Goal: Transaction & Acquisition: Purchase product/service

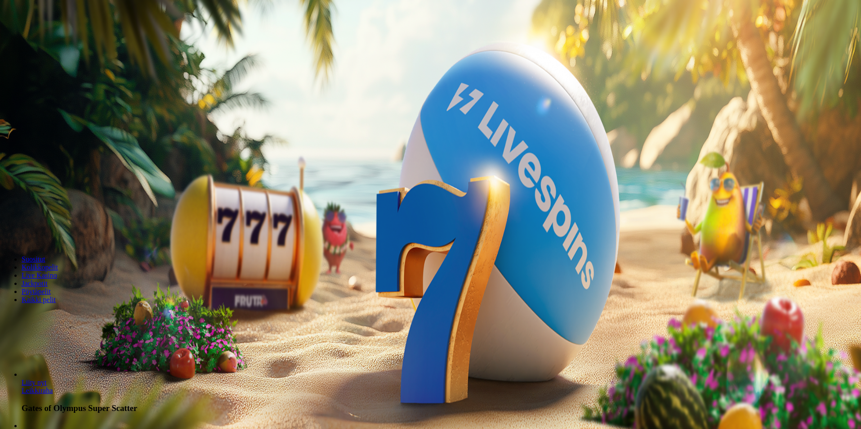
drag, startPoint x: 504, startPoint y: 206, endPoint x: 427, endPoint y: 220, distance: 78.8
click at [427, 220] on form "200 Ilmaiskierrosta €50 €150 €250 *** € € Talleta ja pelaa 200 kierrätysvapaata…" at bounding box center [431, 167] width 854 height 146
type input "**"
click at [47, 234] on span "Talleta ja pelaa" at bounding box center [27, 235] width 40 height 7
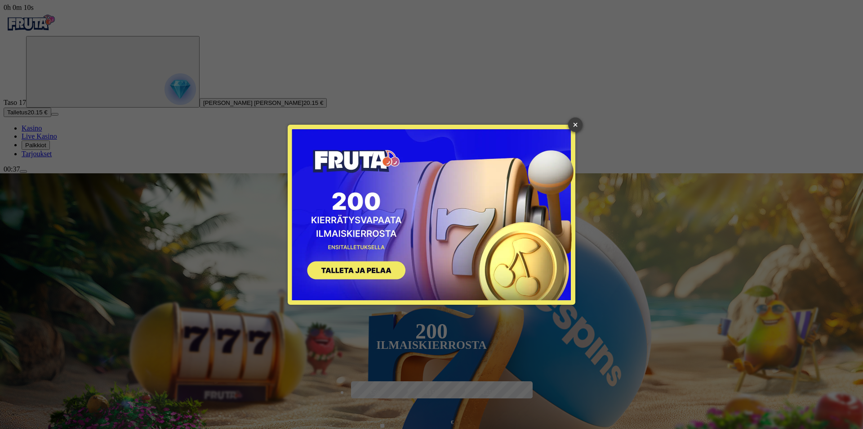
click at [575, 125] on link "×" at bounding box center [575, 124] width 14 height 14
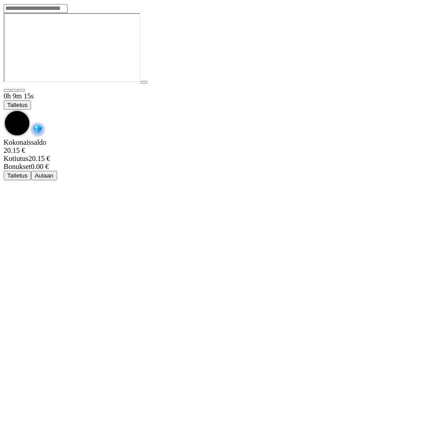
click at [31, 100] on button "Talletus" at bounding box center [17, 104] width 27 height 9
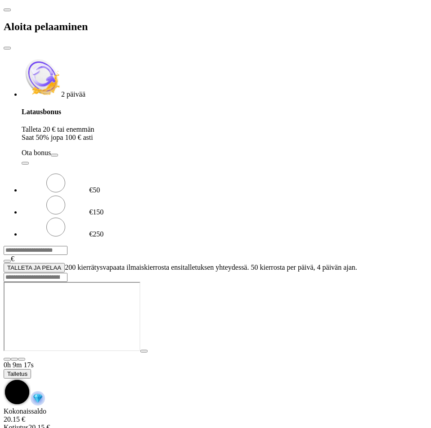
drag, startPoint x: 49, startPoint y: 182, endPoint x: -8, endPoint y: 186, distance: 56.8
click at [0, 186] on html "Aloita pelaaminen 2 päivää Latausbonus Talleta 20 € tai enemmän Saat 50% jopa 1…" at bounding box center [215, 226] width 431 height 453
type input "**"
click at [65, 263] on button "TALLETA JA PELAA" at bounding box center [34, 267] width 61 height 9
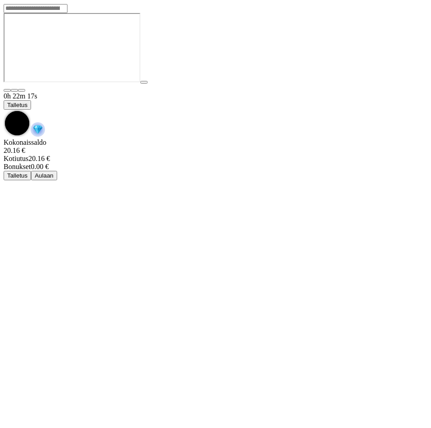
click at [31, 100] on button "Talletus" at bounding box center [17, 104] width 27 height 9
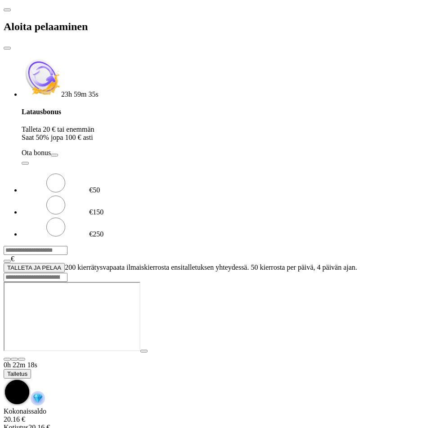
drag, startPoint x: 55, startPoint y: 179, endPoint x: -48, endPoint y: 171, distance: 103.3
click at [0, 171] on html "Aloita pelaaminen 23h 59m 35s Latausbonus Talleta 20 € tai enemmän Saat 50% jop…" at bounding box center [215, 226] width 431 height 453
type input "**"
click at [65, 263] on button "TALLETA JA PELAA" at bounding box center [34, 267] width 61 height 9
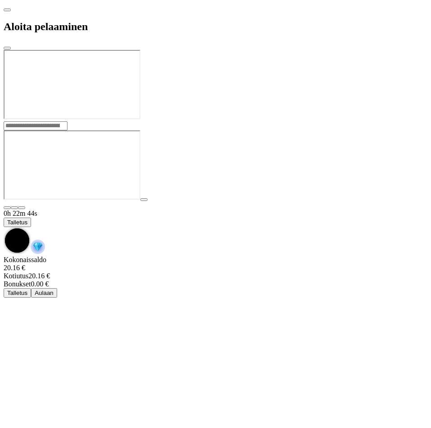
drag, startPoint x: 309, startPoint y: 98, endPoint x: 311, endPoint y: 113, distance: 14.5
click at [310, 121] on div at bounding box center [216, 121] width 424 height 0
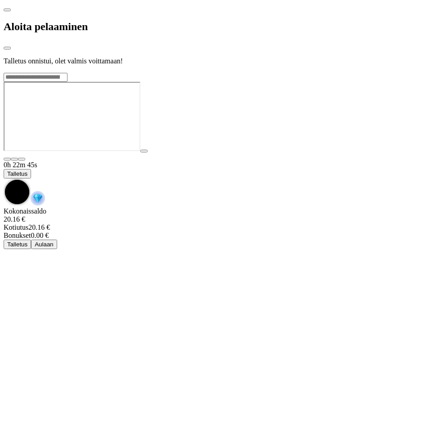
click at [248, 72] on div at bounding box center [216, 72] width 424 height 0
click at [294, 72] on div at bounding box center [216, 72] width 424 height 0
drag, startPoint x: 307, startPoint y: 262, endPoint x: 295, endPoint y: 223, distance: 41.0
click at [307, 72] on div at bounding box center [216, 72] width 424 height 0
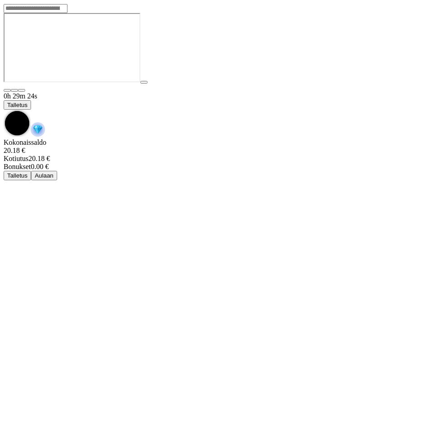
click at [198, 92] on div "0h 29m 24s Talletus [GEOGRAPHIC_DATA] 20.18 € Kotiutus 20.18 € Bonukset 0.00 € …" at bounding box center [216, 136] width 424 height 88
click at [31, 100] on button "Talletus" at bounding box center [17, 104] width 27 height 9
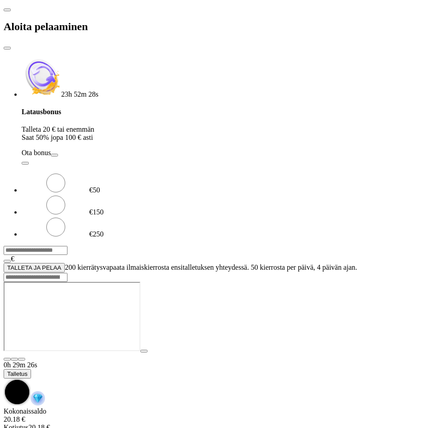
drag, startPoint x: 30, startPoint y: 177, endPoint x: -31, endPoint y: 176, distance: 61.2
click at [0, 176] on html "Aloita pelaaminen 23h 52m 28s Latausbonus Talleta 20 € tai enemmän Saat 50% jop…" at bounding box center [215, 226] width 431 height 453
type input "**"
click at [4, 263] on button "TALLETA JA PELAA" at bounding box center [34, 267] width 61 height 9
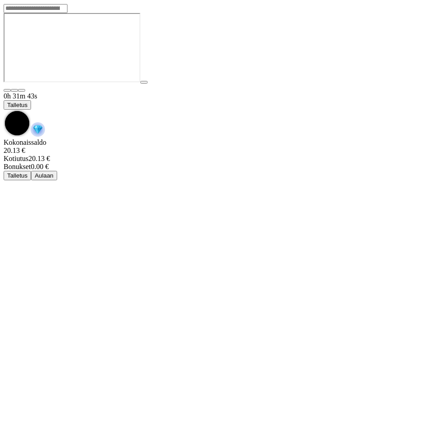
click at [30, 92] on div "0h 31m 43s Talletus" at bounding box center [216, 115] width 424 height 46
click at [45, 122] on img "Game menu" at bounding box center [38, 129] width 14 height 14
click at [381, 92] on div "0h 31m 44s Talletus" at bounding box center [216, 115] width 424 height 46
click at [4, 110] on span "chevron-down icon" at bounding box center [4, 110] width 0 height 0
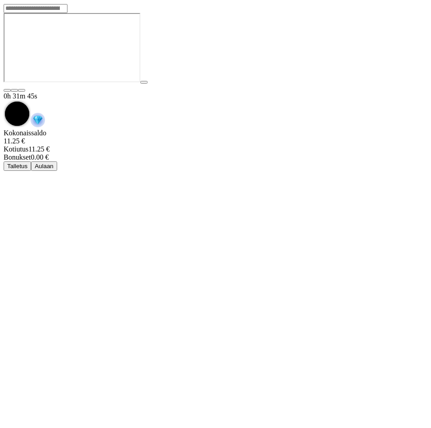
click at [4, 100] on span "chevron-down icon" at bounding box center [4, 100] width 0 height 0
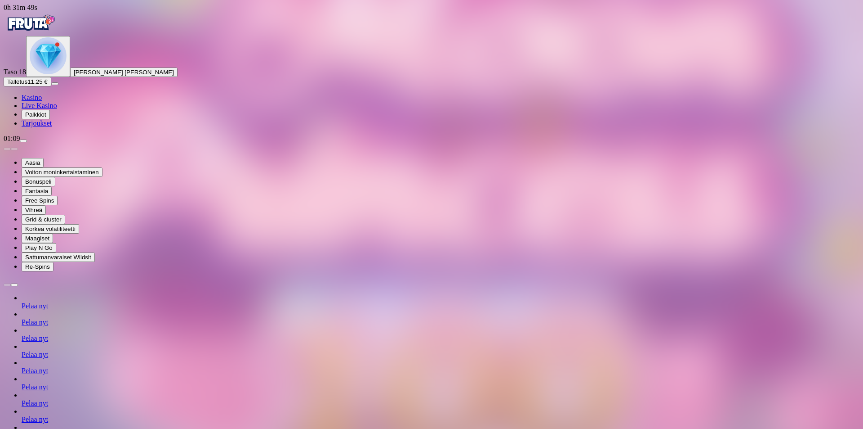
click at [63, 76] on div "Primary" at bounding box center [48, 56] width 37 height 38
click at [48, 24] on img "Primary" at bounding box center [31, 23] width 54 height 22
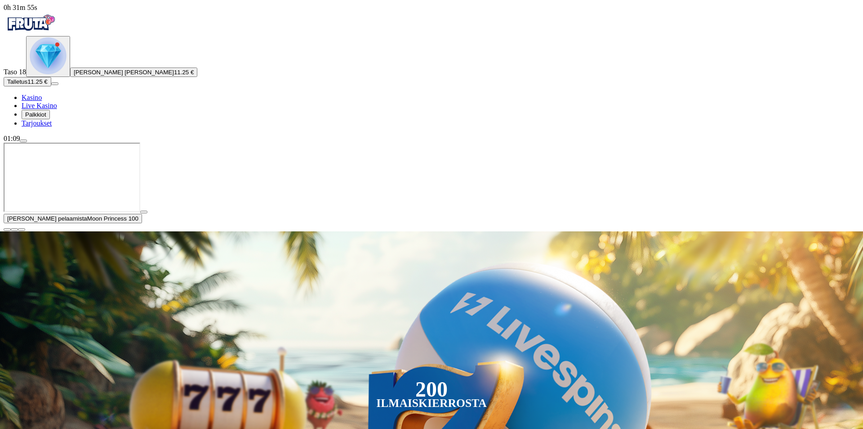
type input "*******"
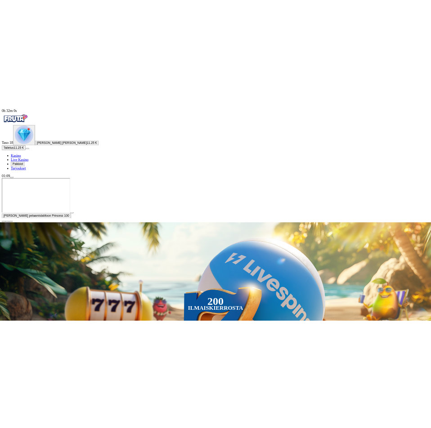
scroll to position [62, 0]
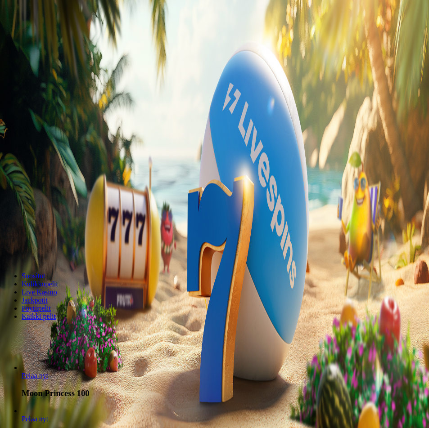
drag, startPoint x: 145, startPoint y: 165, endPoint x: 132, endPoint y: 167, distance: 13.2
click at [67, 230] on input "***" at bounding box center [36, 234] width 64 height 9
type input "**"
click at [51, 255] on button "Talleta ja pelaa" at bounding box center [27, 259] width 47 height 9
click at [48, 372] on span "Pelaa nyt" at bounding box center [35, 376] width 27 height 8
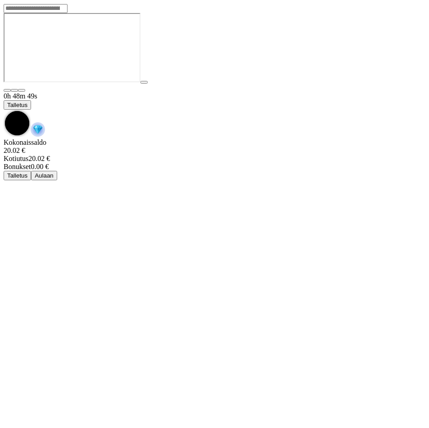
click at [27, 102] on span "Talletus" at bounding box center [17, 105] width 20 height 7
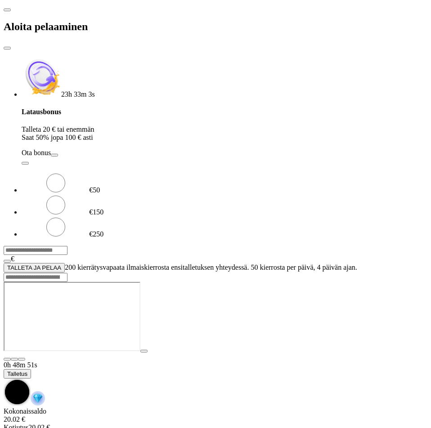
drag, startPoint x: 38, startPoint y: 174, endPoint x: 1, endPoint y: 176, distance: 36.9
click at [13, 246] on input "***" at bounding box center [36, 250] width 64 height 9
type input "**"
click at [4, 263] on button "TALLETA JA PELAA" at bounding box center [34, 267] width 61 height 9
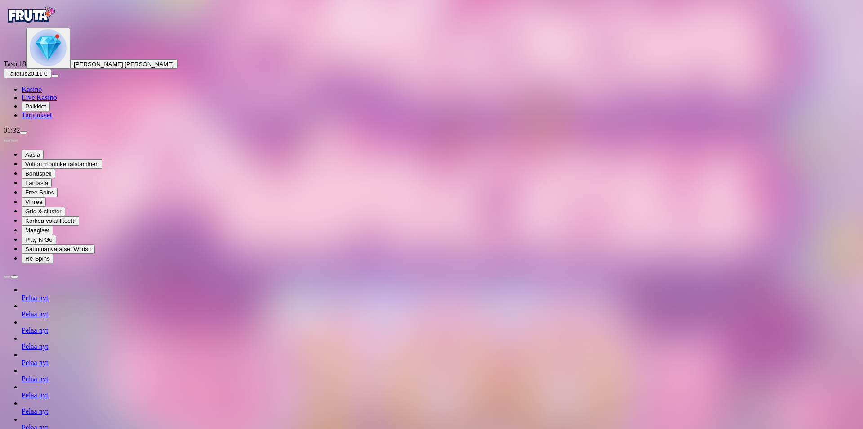
click at [59, 66] on img "Primary" at bounding box center [48, 47] width 37 height 37
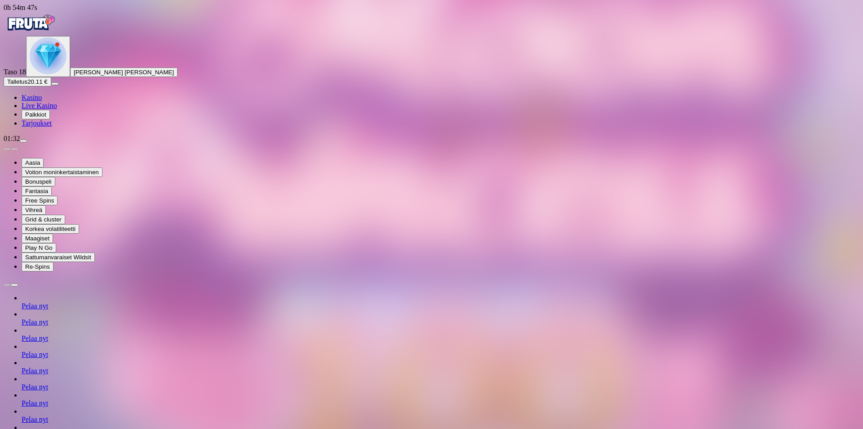
scroll to position [37, 0]
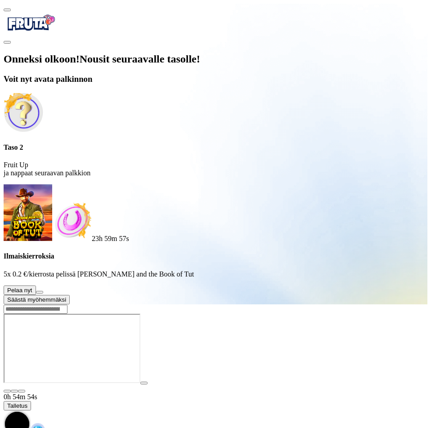
click at [43, 291] on button at bounding box center [39, 292] width 7 height 3
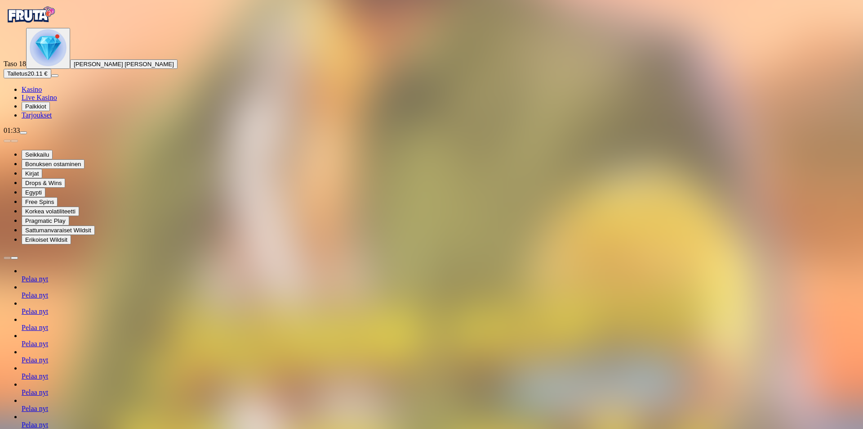
click at [59, 66] on img "Primary" at bounding box center [48, 47] width 37 height 37
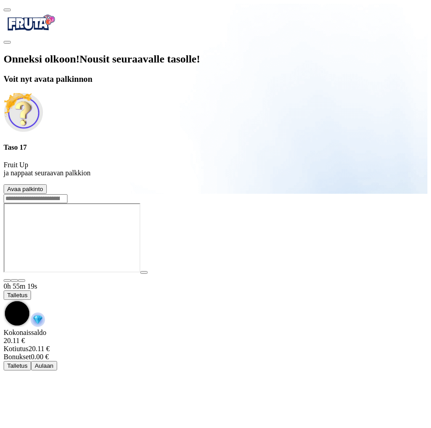
click at [47, 194] on button "Avaa palkinto" at bounding box center [25, 188] width 43 height 9
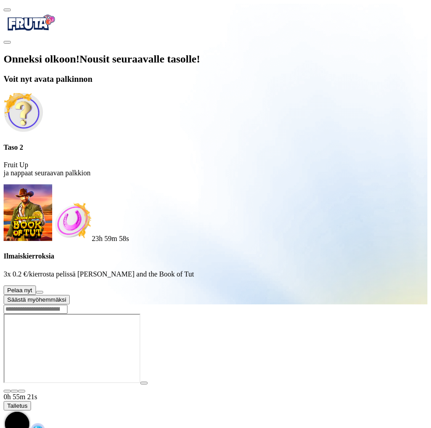
click at [43, 291] on button at bounding box center [39, 292] width 7 height 3
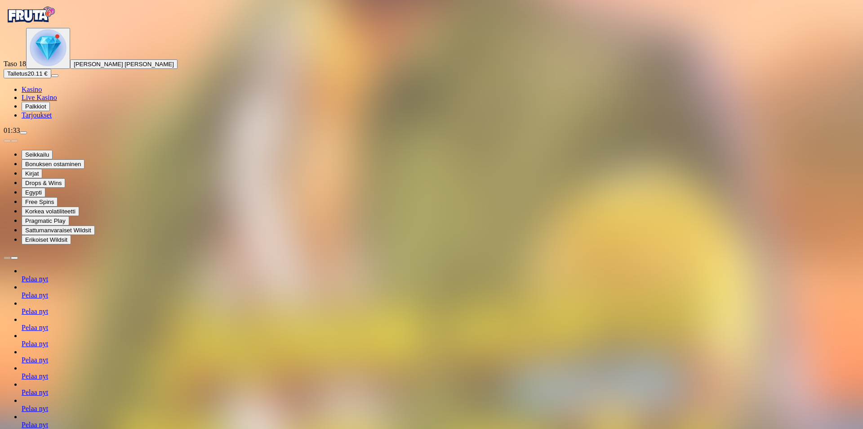
click at [46, 66] on img "Primary" at bounding box center [48, 47] width 37 height 37
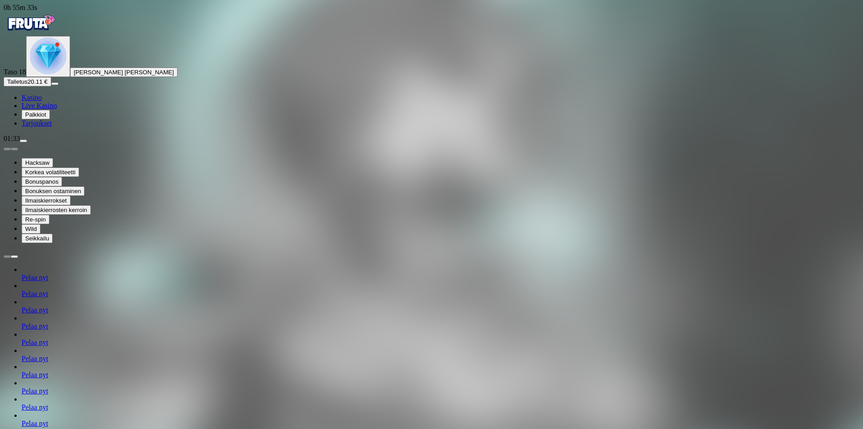
scroll to position [62, 0]
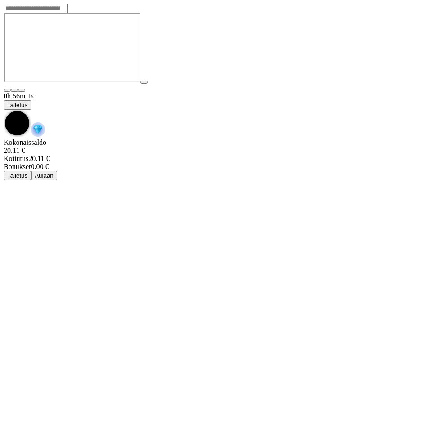
click at [13, 92] on div "0h 56m 1s Talletus" at bounding box center [214, 115] width 421 height 46
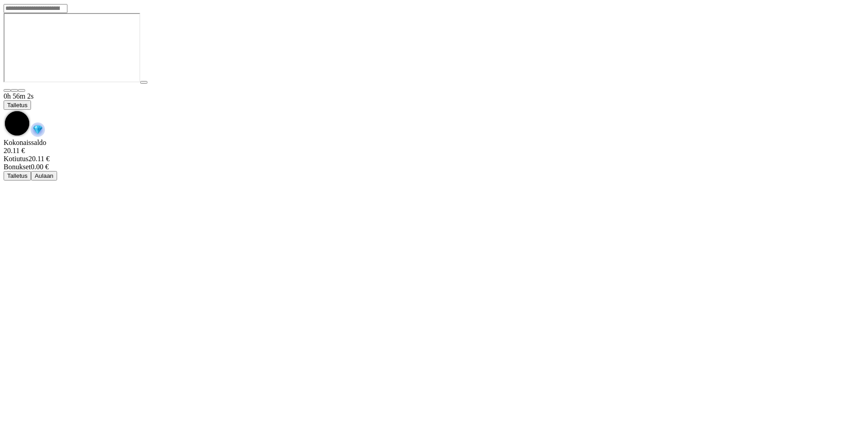
scroll to position [0, 0]
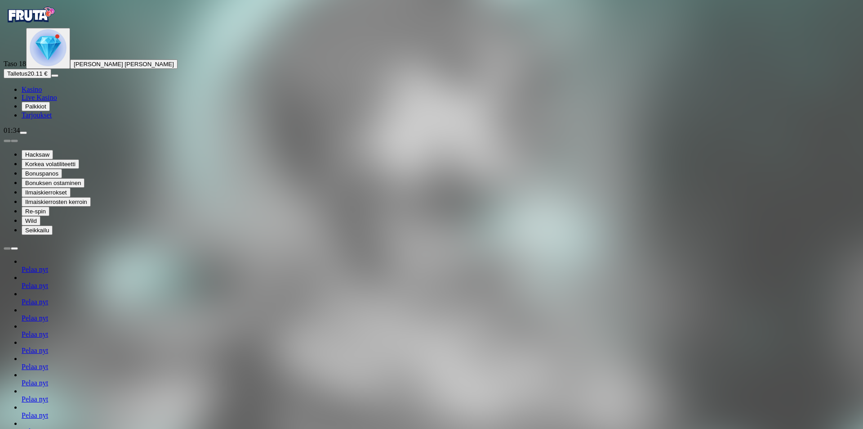
click at [61, 66] on img "Primary" at bounding box center [48, 47] width 37 height 37
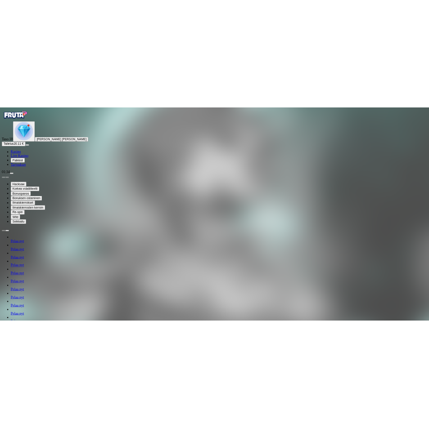
scroll to position [74, 0]
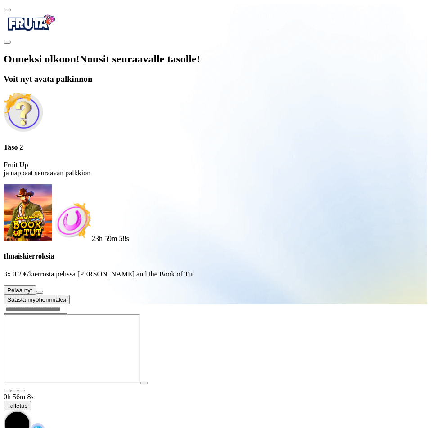
click at [43, 291] on button at bounding box center [39, 292] width 7 height 3
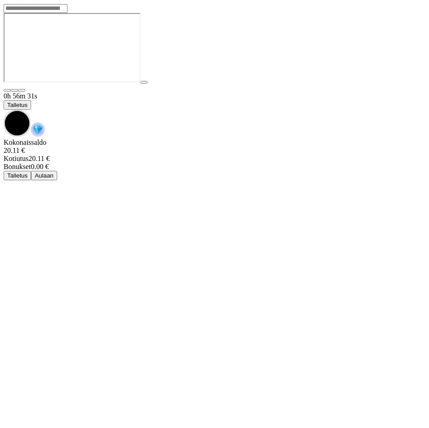
click at [45, 122] on img "Game menu" at bounding box center [38, 129] width 14 height 14
click at [4, 110] on span "chevron-down icon" at bounding box center [4, 110] width 0 height 0
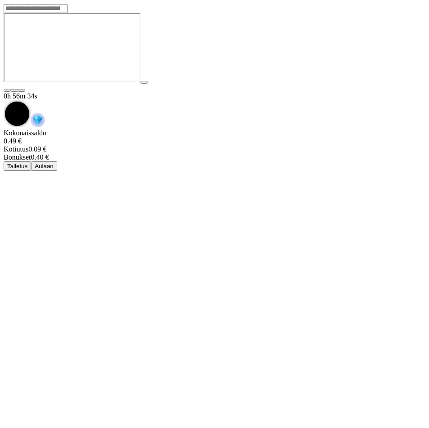
click at [54, 163] on span "Aulaan" at bounding box center [44, 166] width 19 height 7
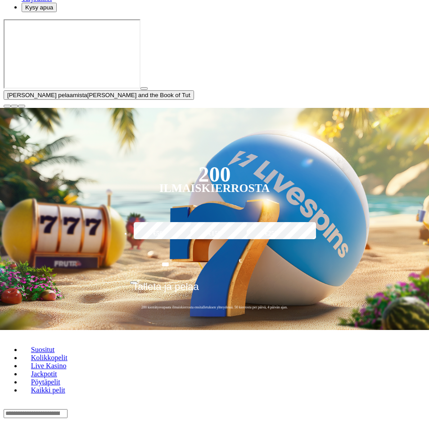
scroll to position [90, 0]
